Goal: Task Accomplishment & Management: Manage account settings

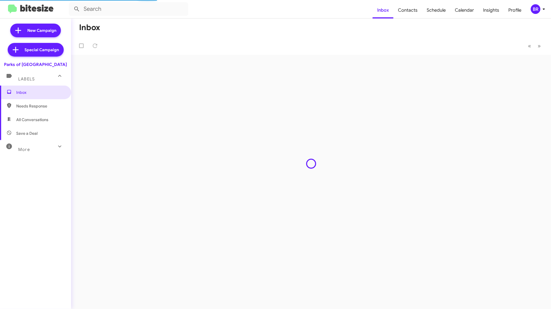
click at [541, 11] on icon at bounding box center [544, 9] width 7 height 7
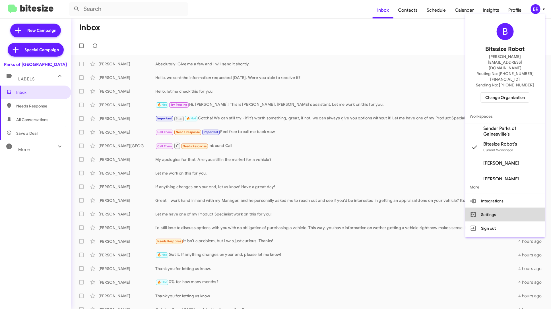
click at [509, 208] on button "Settings" at bounding box center [506, 215] width 80 height 14
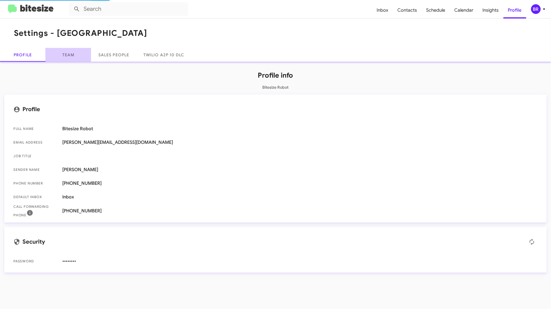
click at [74, 54] on link "Team" at bounding box center [69, 55] width 46 height 14
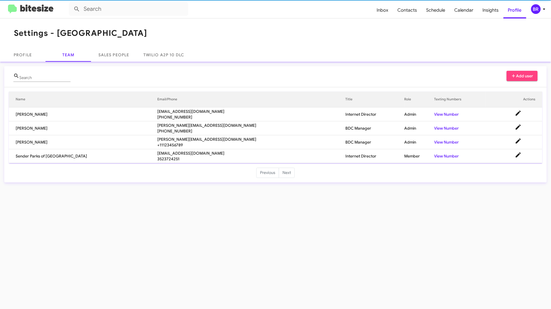
click at [524, 74] on span "Add user" at bounding box center [522, 76] width 22 height 10
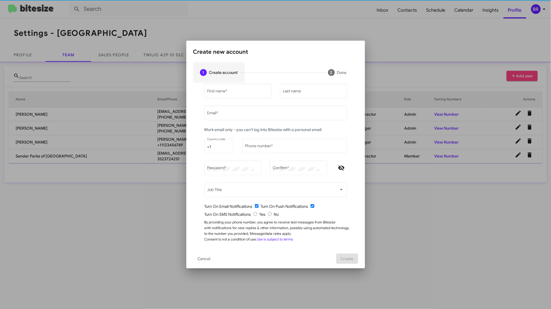
type input "[PERSON_NAME][EMAIL_ADDRESS][DOMAIN_NAME]"
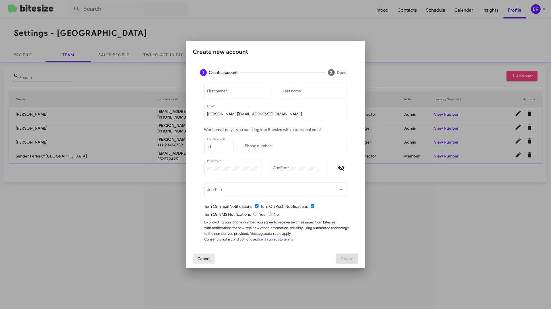
click at [206, 259] on span "Cancel" at bounding box center [204, 259] width 13 height 10
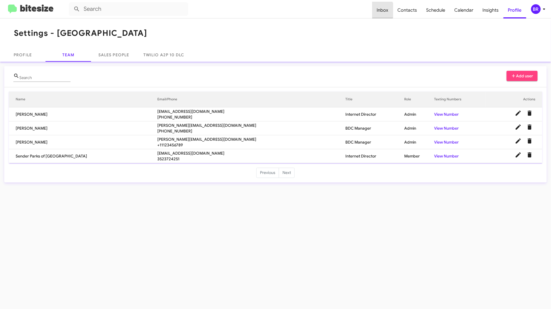
click at [383, 10] on span "Inbox" at bounding box center [382, 10] width 21 height 17
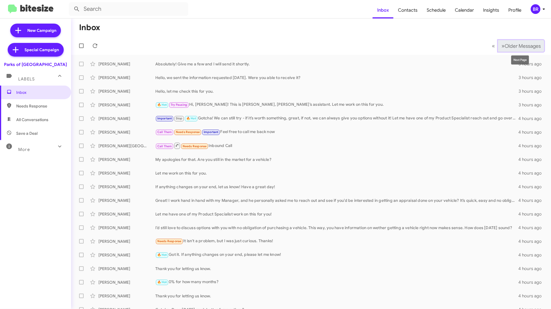
click at [509, 47] on span "Older Messages" at bounding box center [523, 46] width 36 height 6
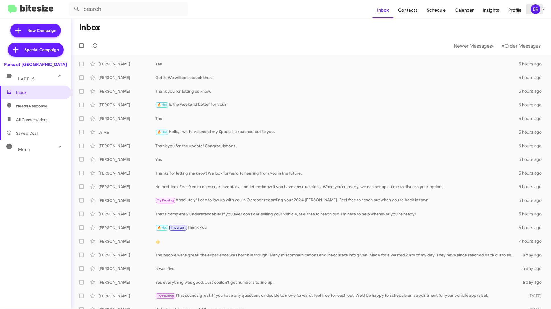
click at [542, 9] on icon at bounding box center [544, 9] width 7 height 7
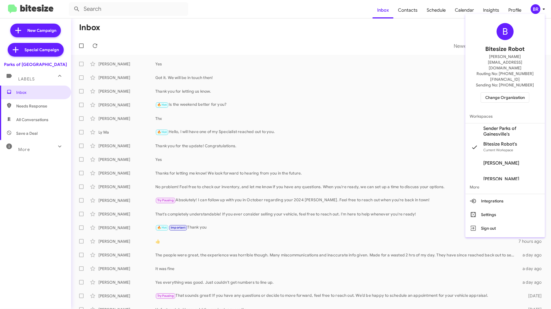
click at [498, 126] on span "Sender Parks of Gainesville's" at bounding box center [512, 131] width 57 height 11
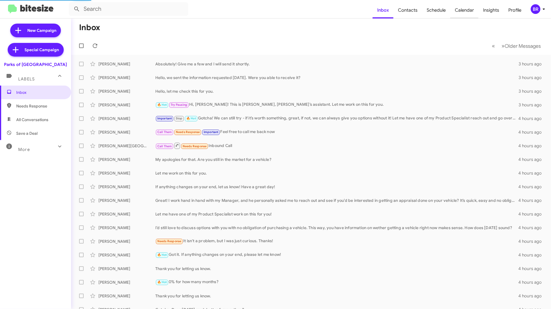
click at [466, 12] on span "Calendar" at bounding box center [464, 10] width 28 height 17
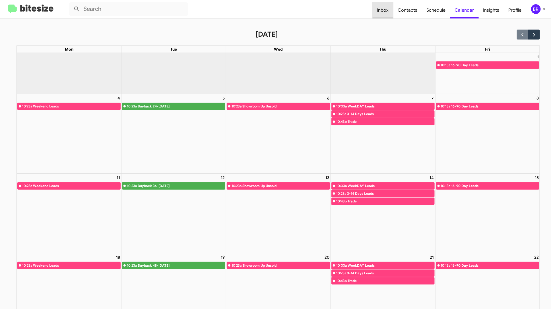
click at [386, 7] on span "Inbox" at bounding box center [383, 10] width 21 height 17
